Goal: Use online tool/utility: Utilize a website feature to perform a specific function

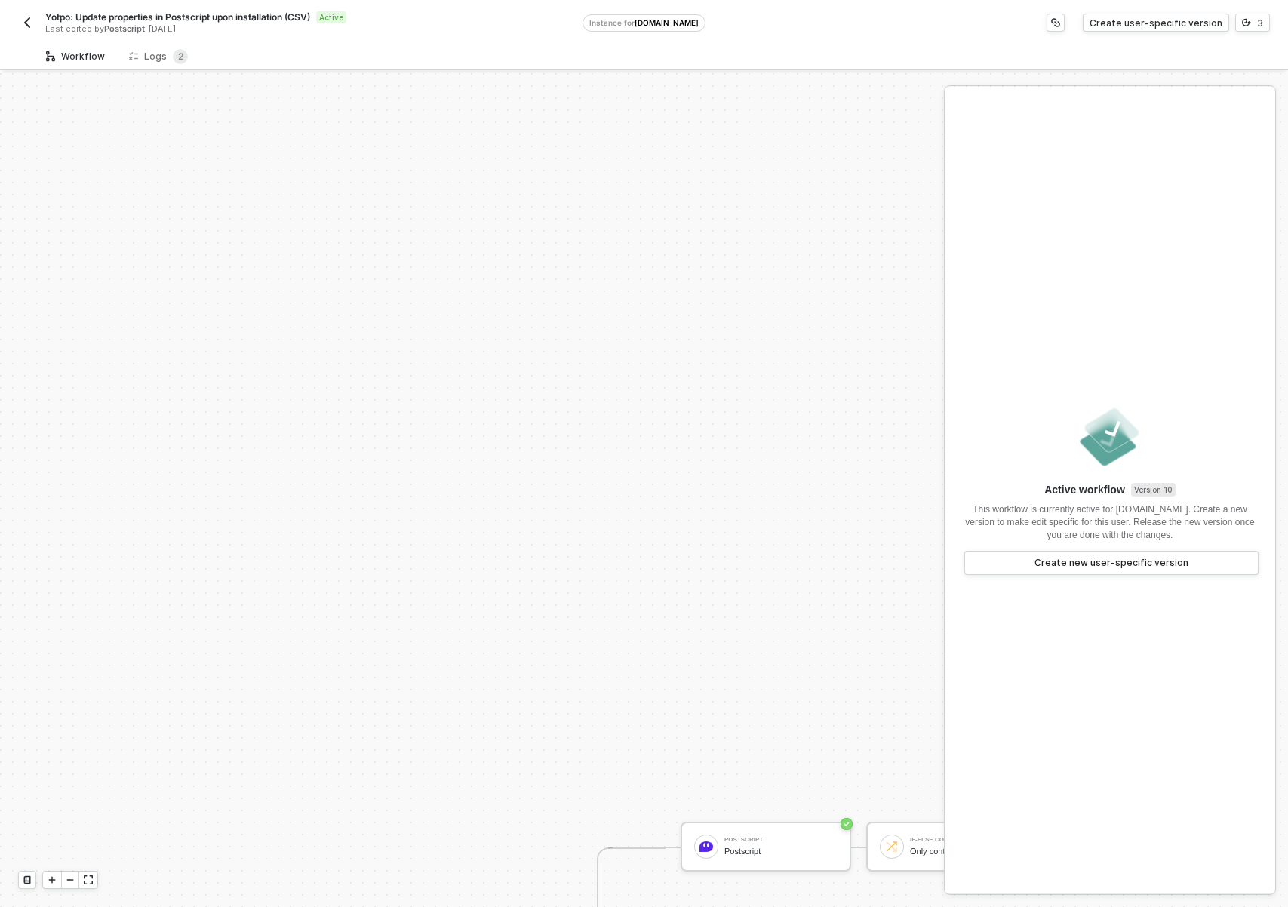
scroll to position [510, 0]
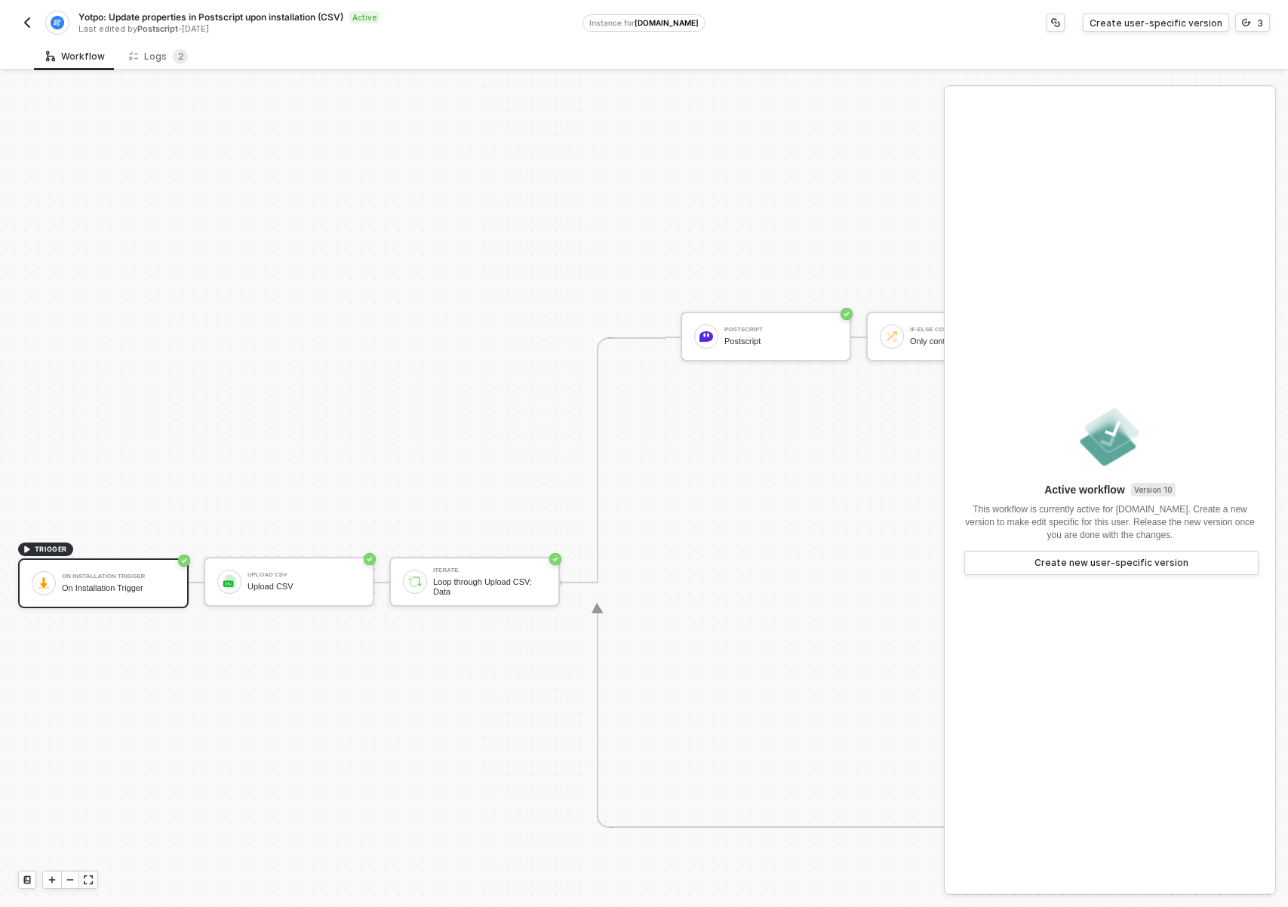
click at [301, 814] on div "TRIGGER On Installation Trigger On Installation Trigger Upload CSV Upload CSV I…" at bounding box center [1011, 583] width 2023 height 2040
click at [435, 730] on div "TRIGGER On Installation Trigger On Installation Trigger Upload CSV Upload CSV I…" at bounding box center [1011, 583] width 2023 height 2040
click at [38, 21] on div "Yotpo: Update properties in Postscript upon installation (CSV) Active Last edit…" at bounding box center [300, 23] width 565 height 24
click at [32, 23] on img "button" at bounding box center [27, 23] width 12 height 12
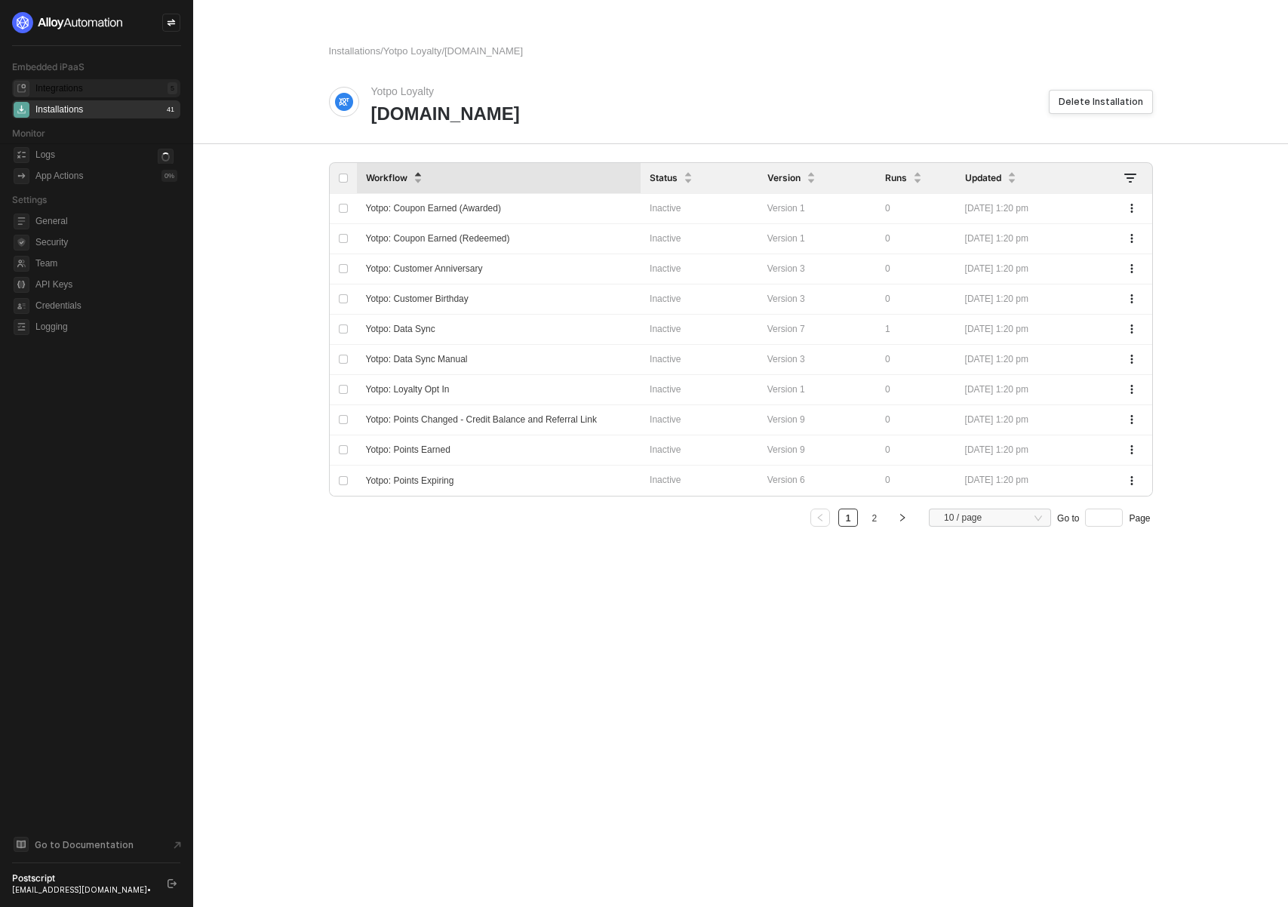
click at [93, 86] on div "Integrations 5" at bounding box center [106, 88] width 142 height 18
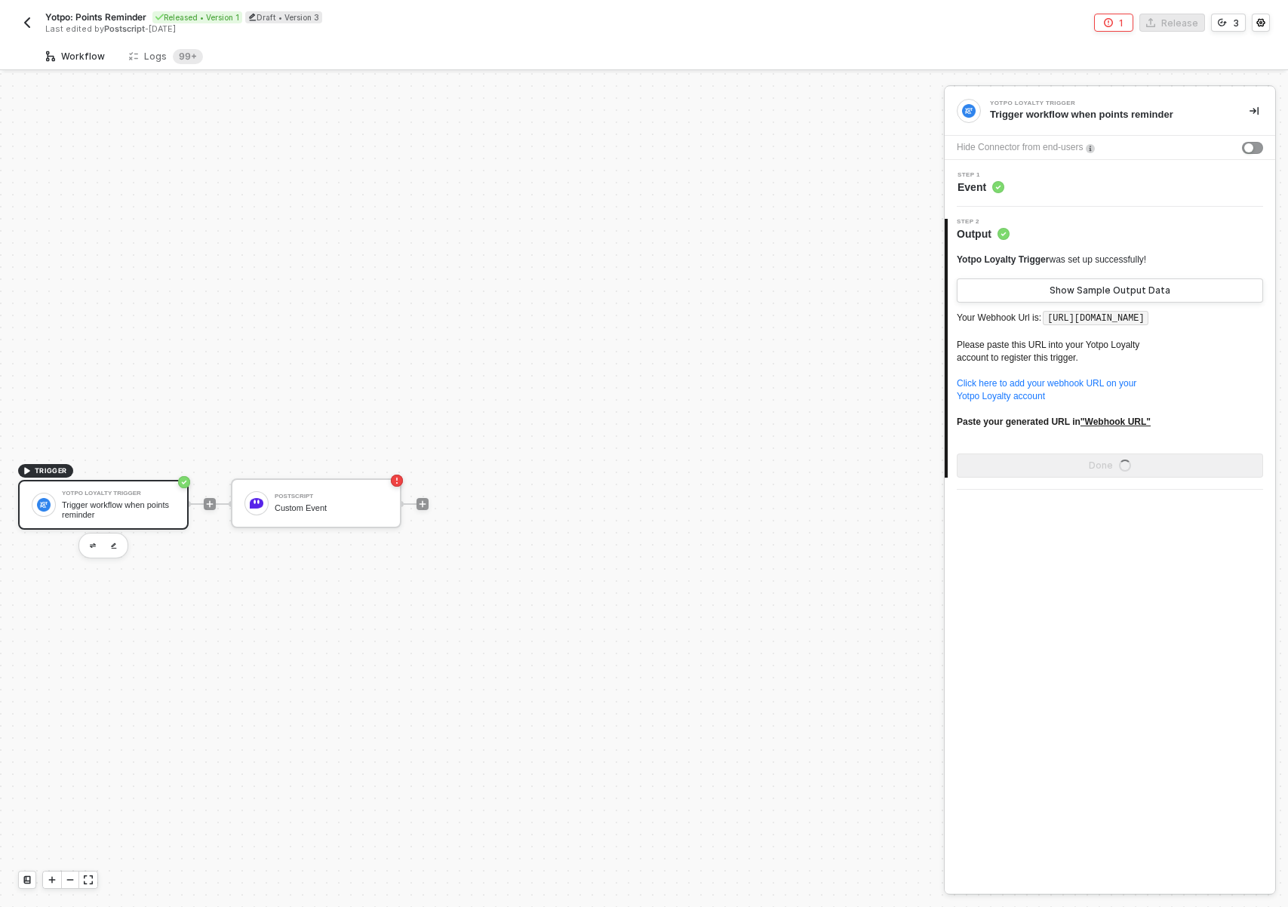
scroll to position [28, 0]
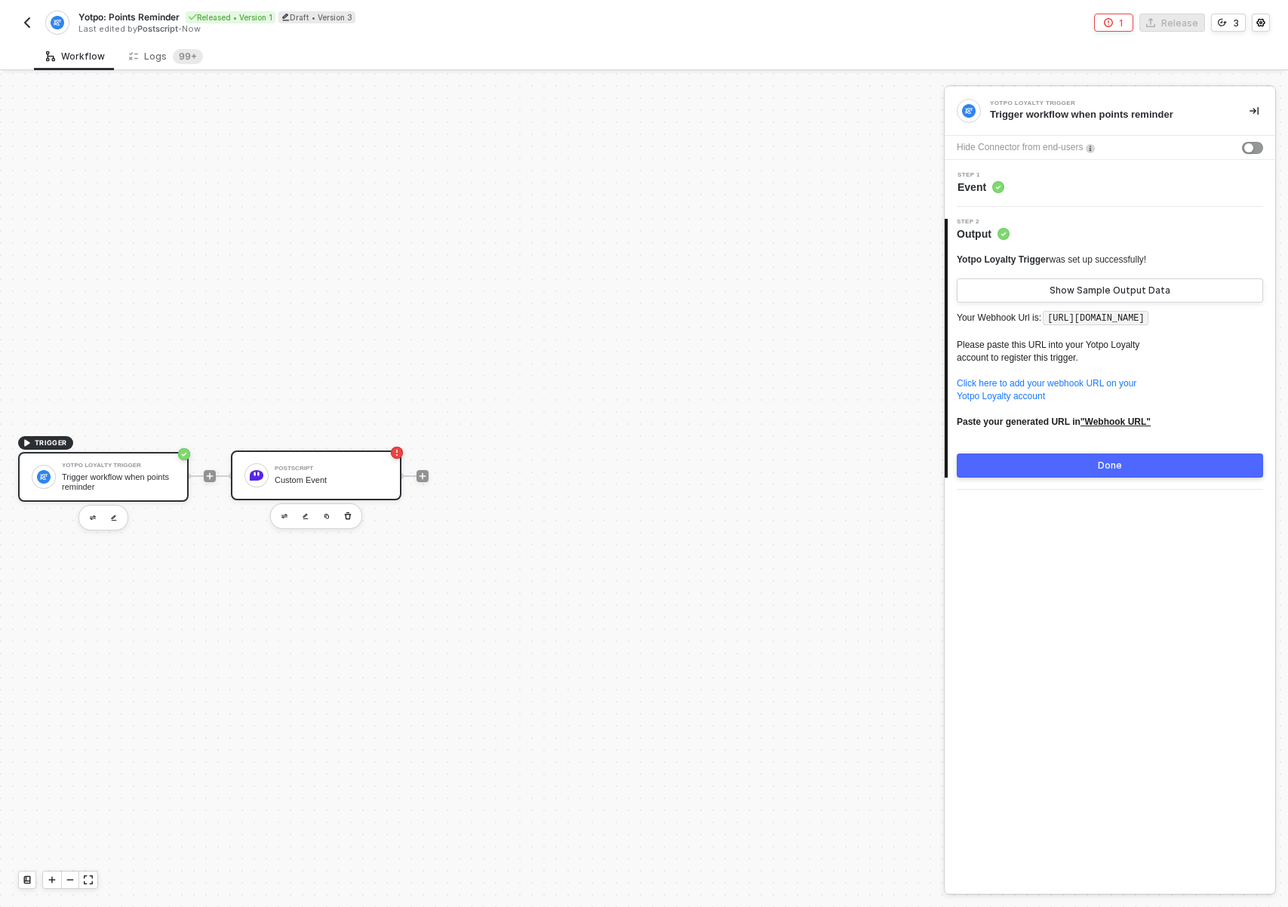
click at [319, 476] on div "Custom Event" at bounding box center [331, 481] width 113 height 10
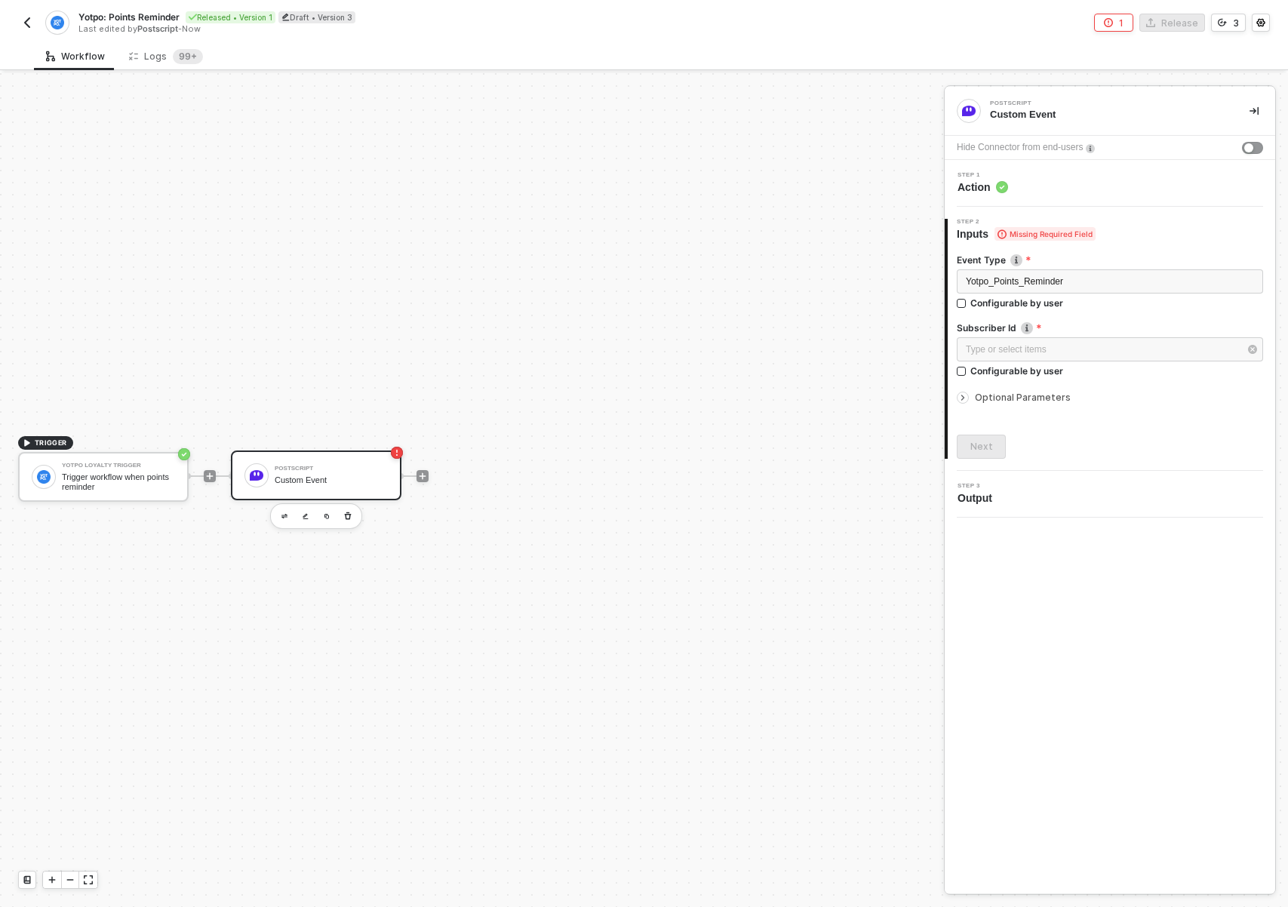
click at [1048, 180] on div "Step 1 Action" at bounding box center [1112, 183] width 327 height 23
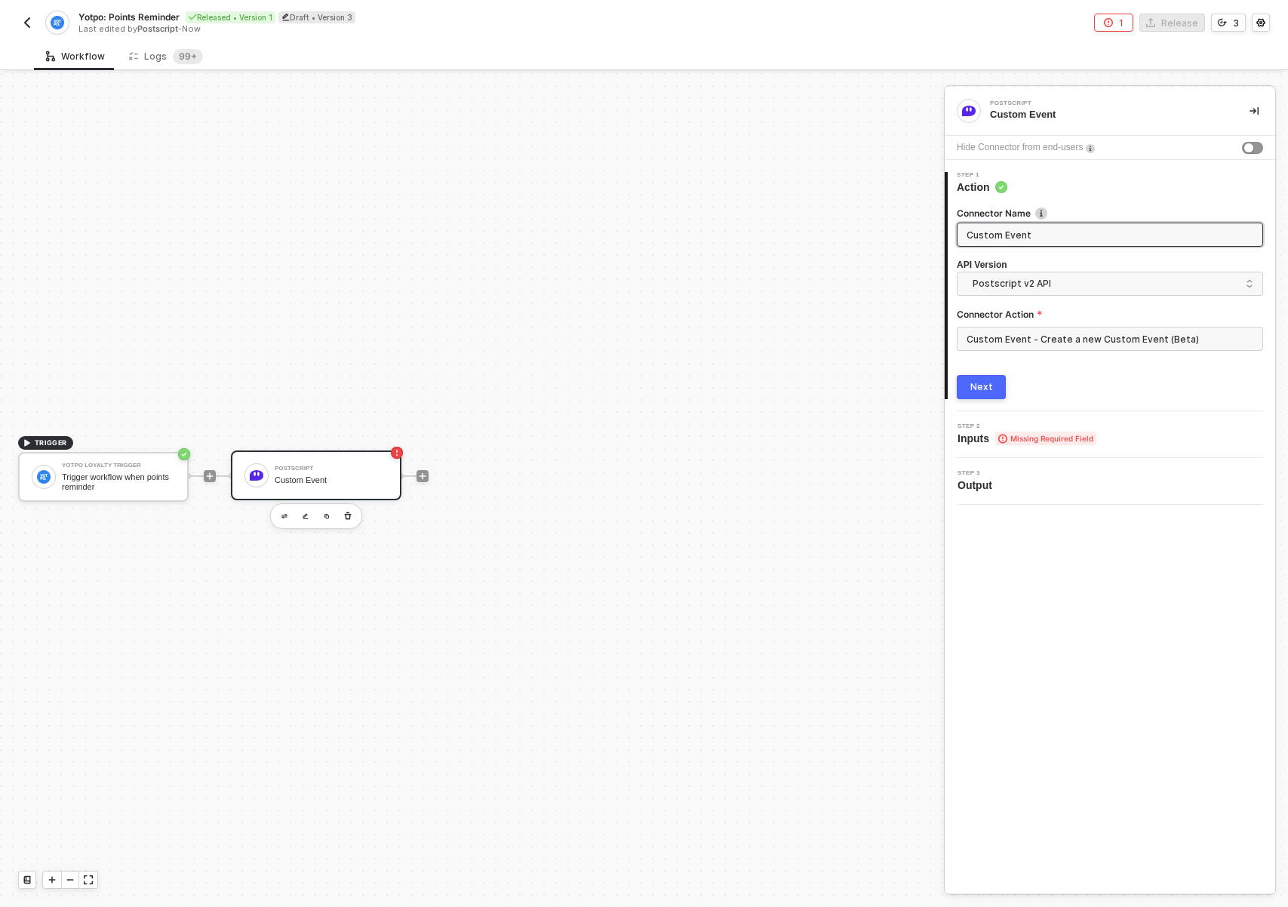
click at [1158, 439] on div "Step 2 Inputs Missing Required Field" at bounding box center [1112, 434] width 327 height 23
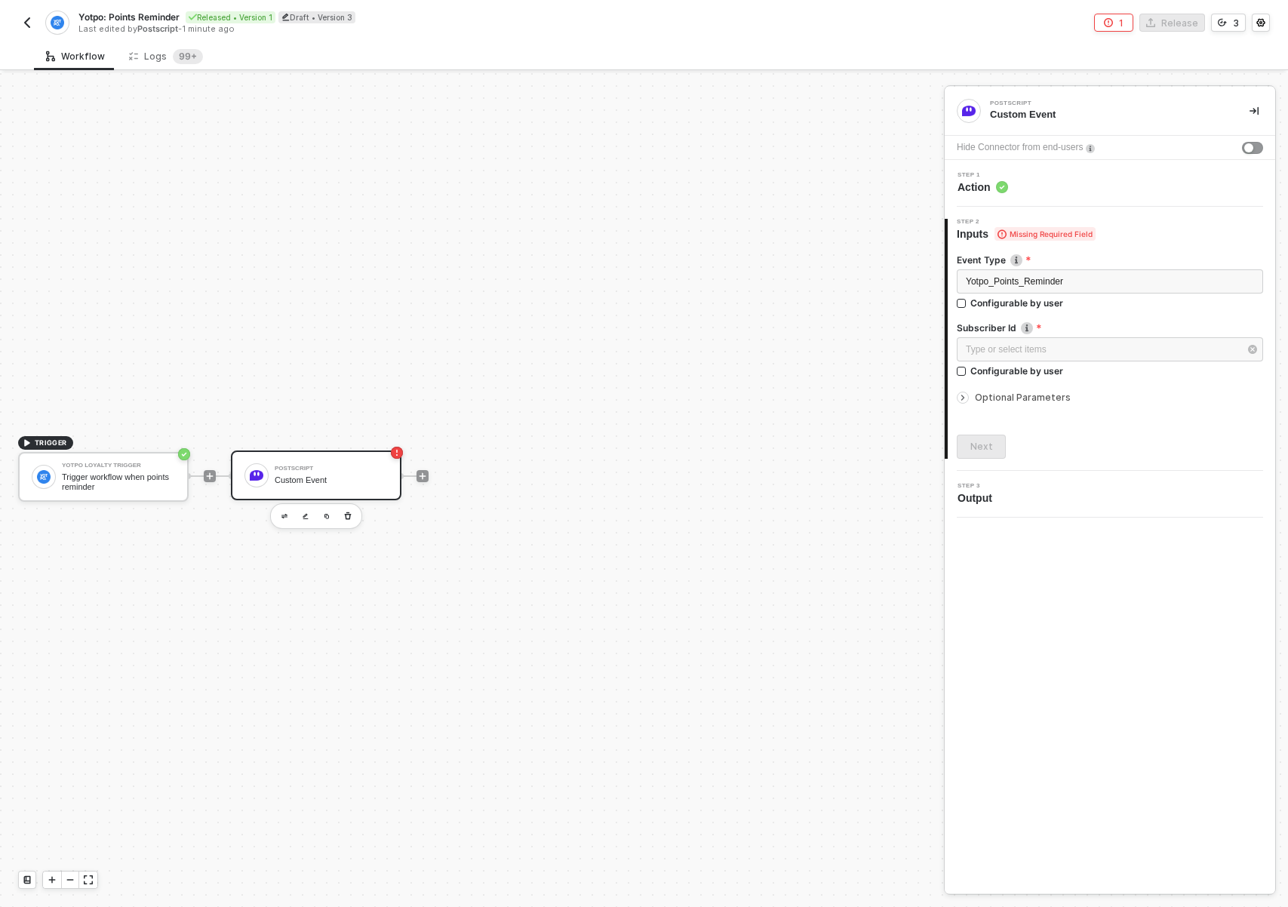
click at [1023, 405] on div "Optional Parameters" at bounding box center [1110, 397] width 306 height 17
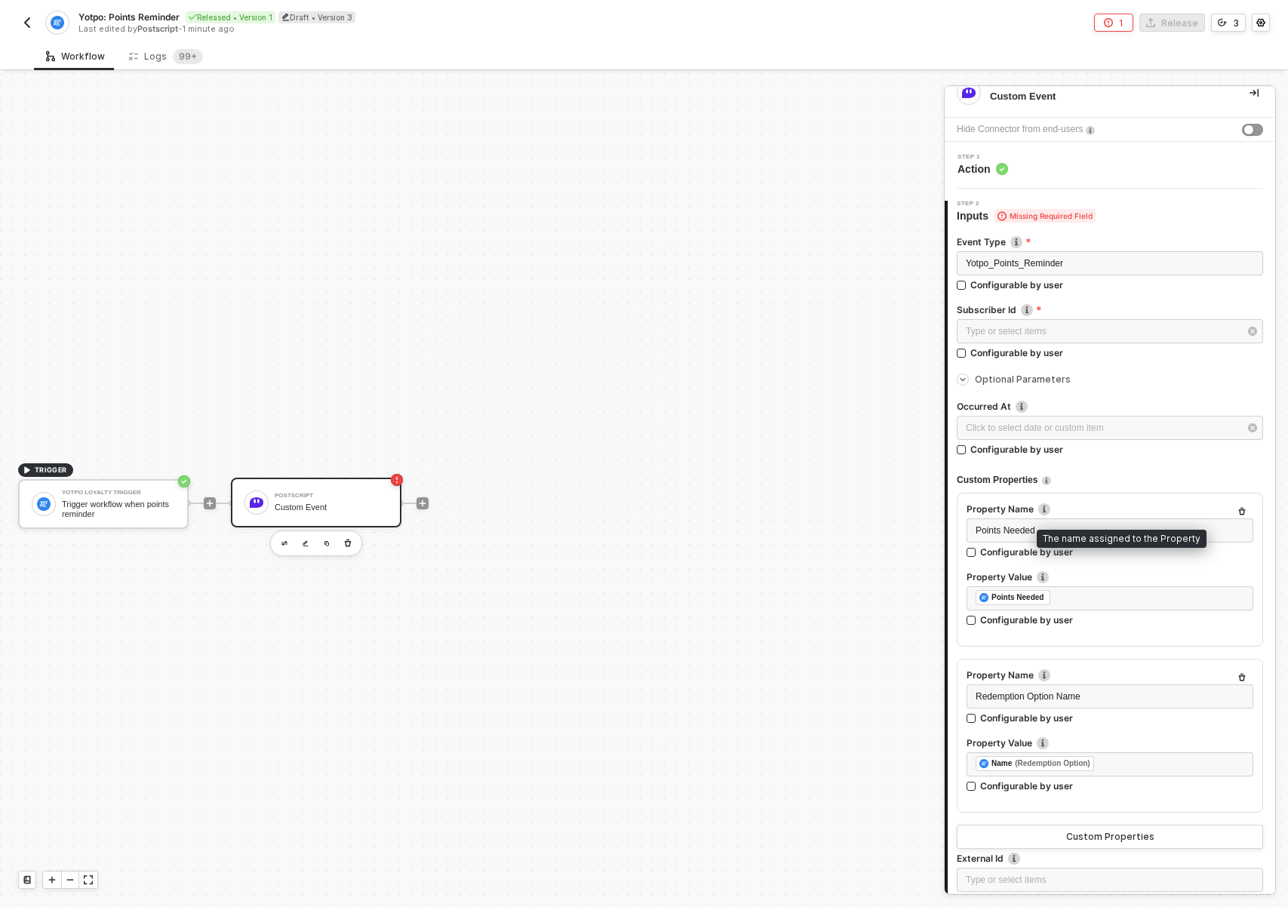
scroll to position [0, 0]
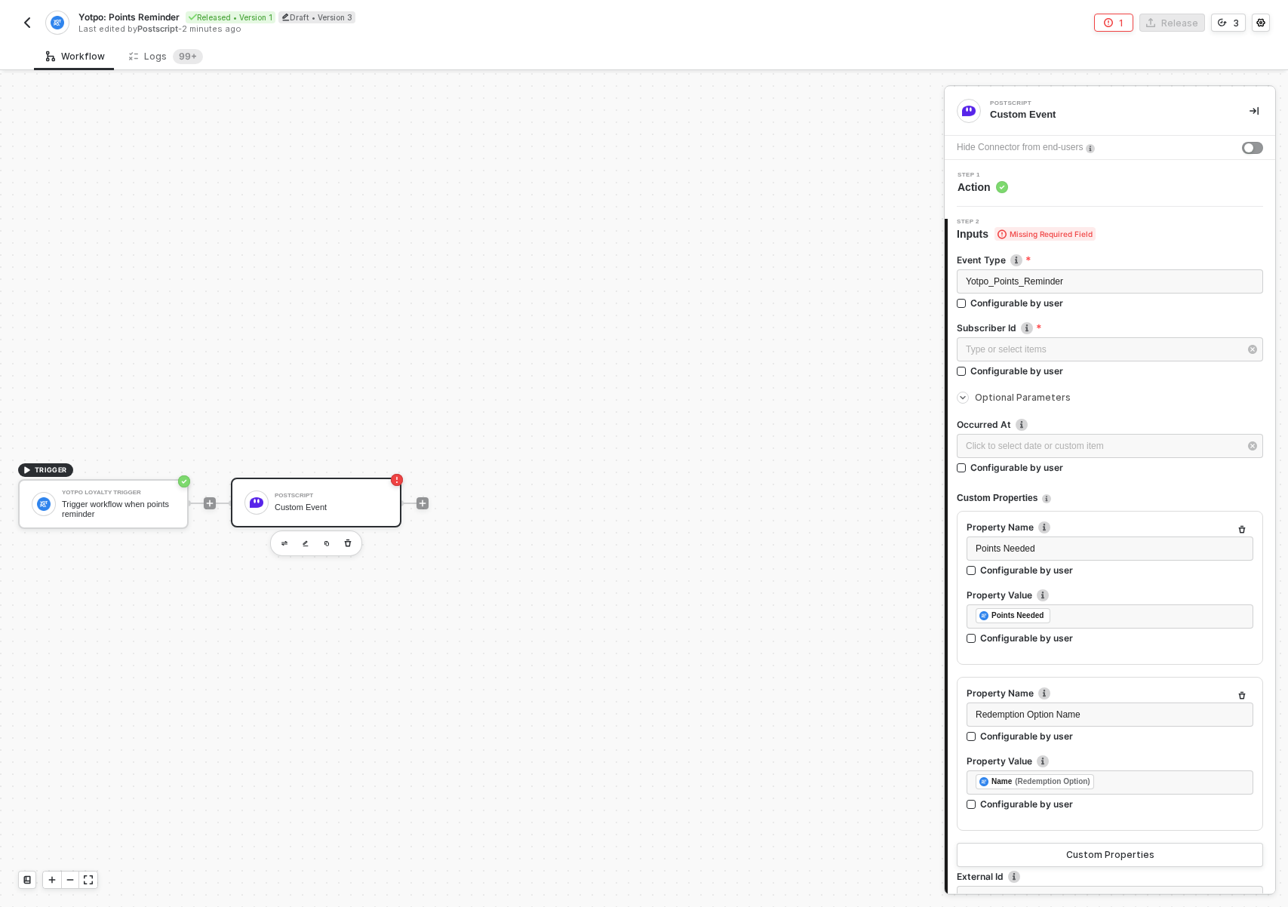
click at [627, 268] on div "TRIGGER Yotpo Loyalty Trigger Trigger workflow when points reminder Postscript …" at bounding box center [468, 503] width 937 height 862
